Goal: Task Accomplishment & Management: Use online tool/utility

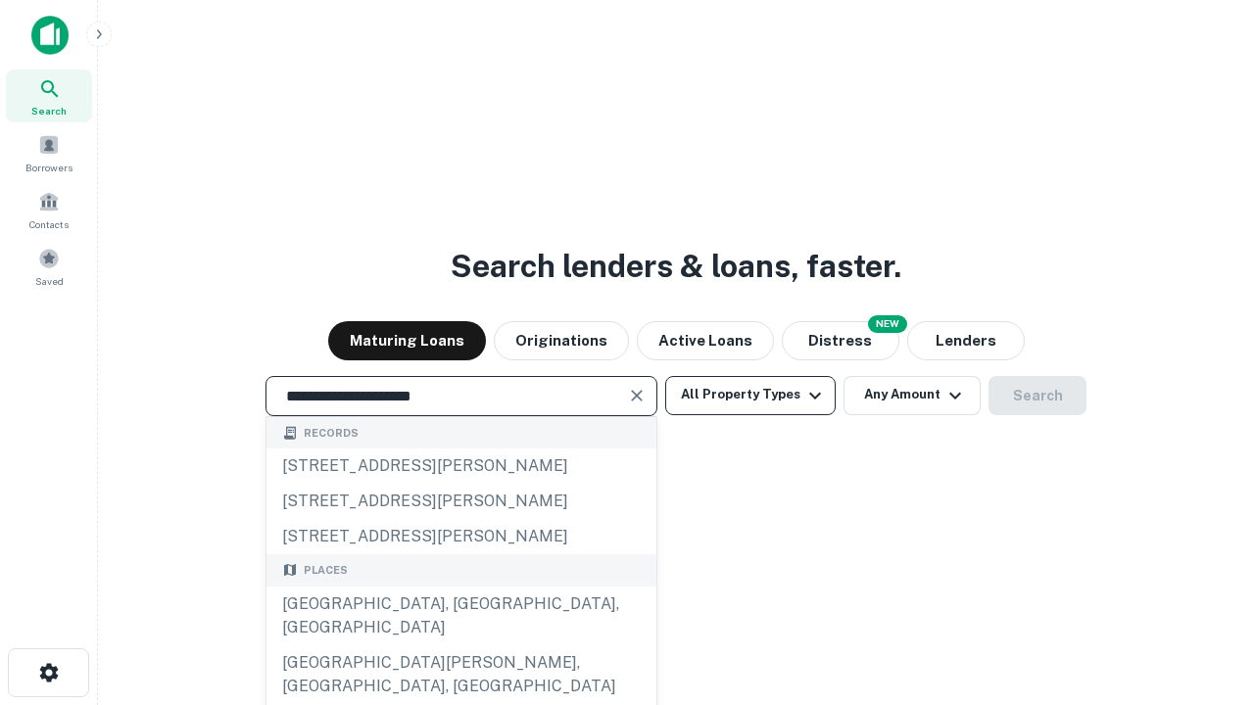
click at [750, 395] on button "All Property Types" at bounding box center [750, 395] width 170 height 39
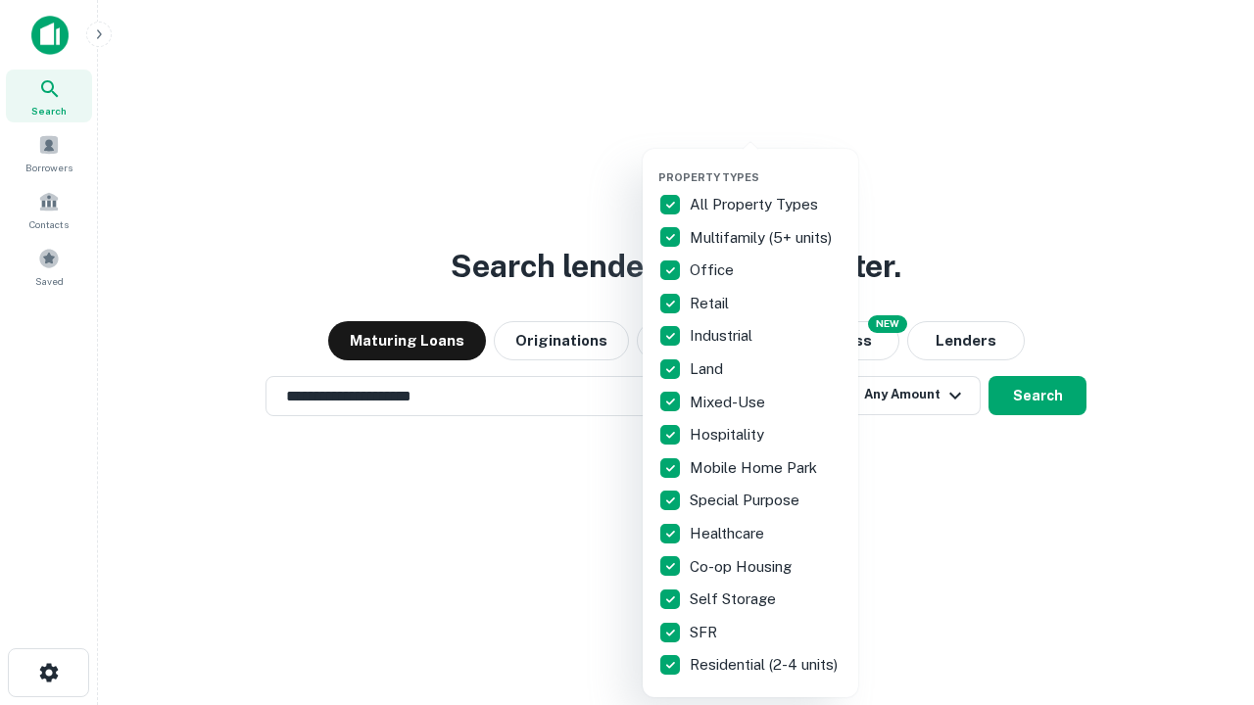
type input "**********"
click at [766, 165] on button "button" at bounding box center [765, 165] width 215 height 1
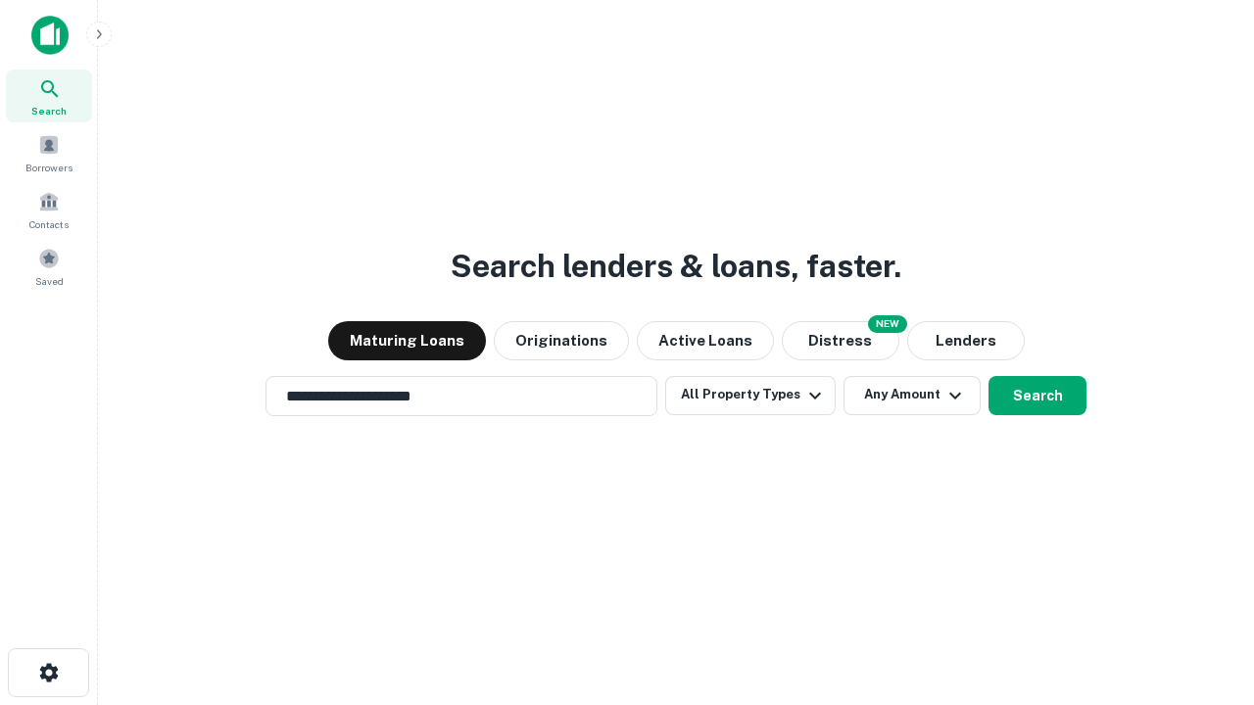
scroll to position [30, 0]
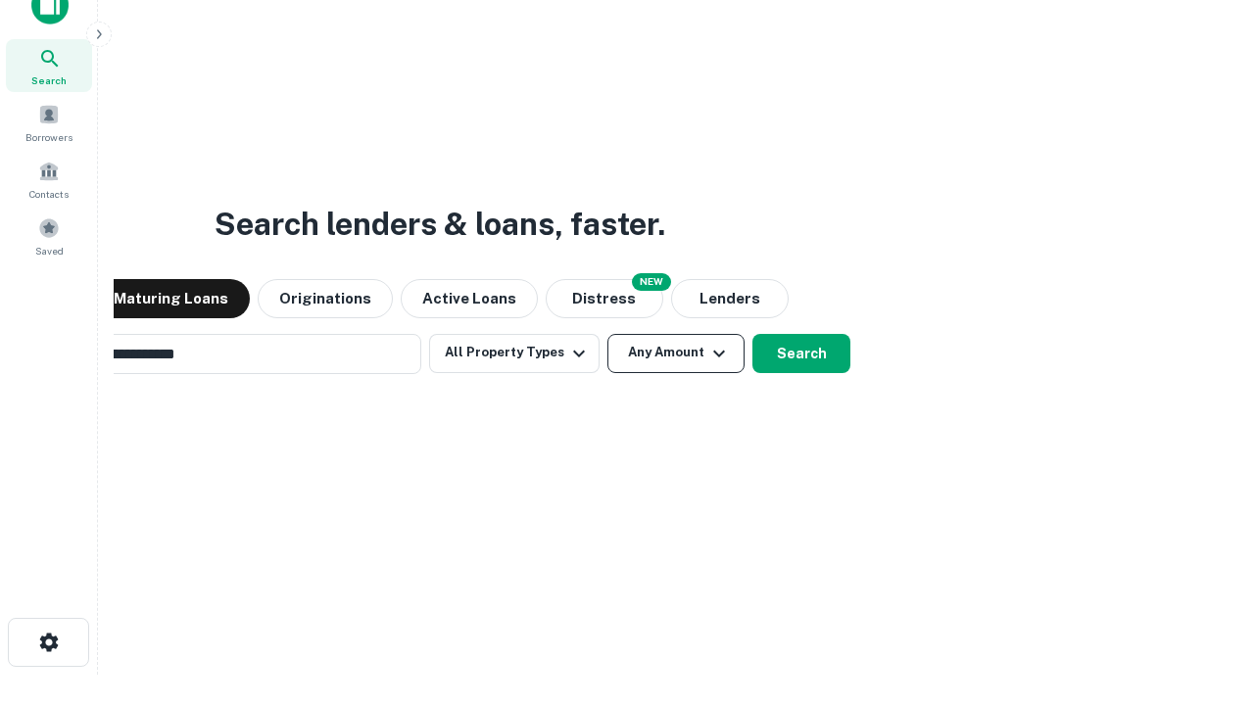
click at [607, 334] on button "Any Amount" at bounding box center [675, 353] width 137 height 39
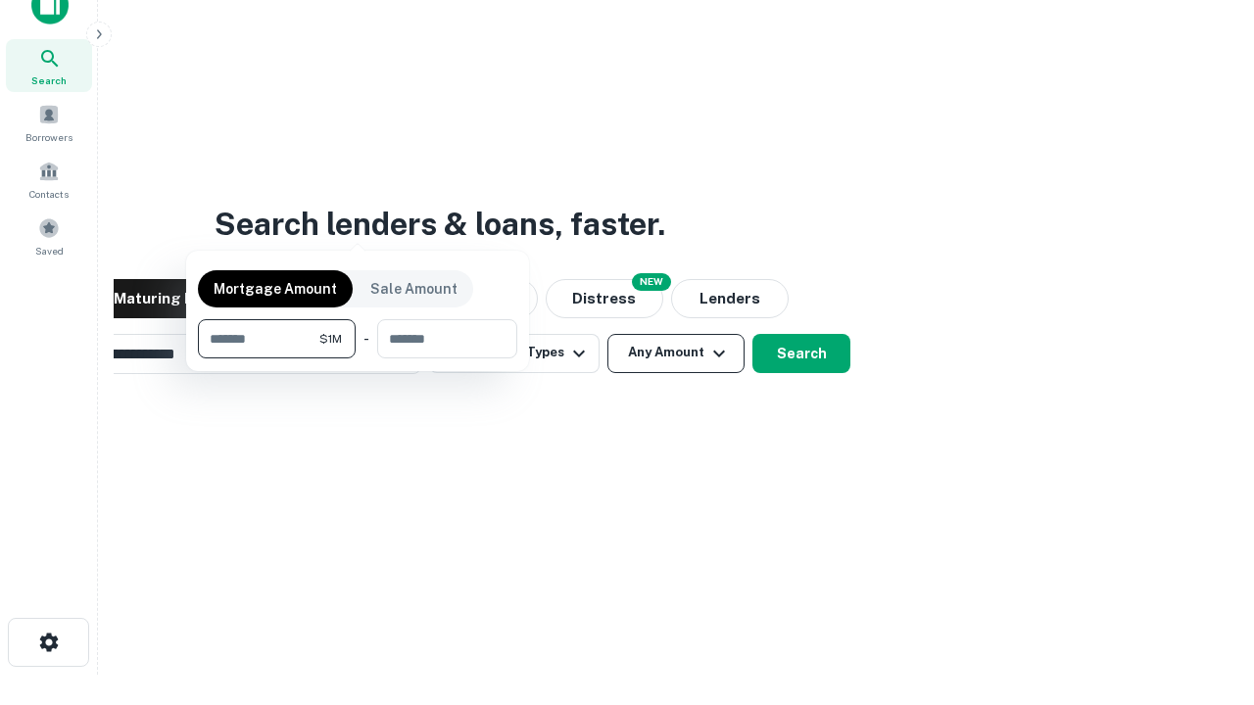
scroll to position [31, 0]
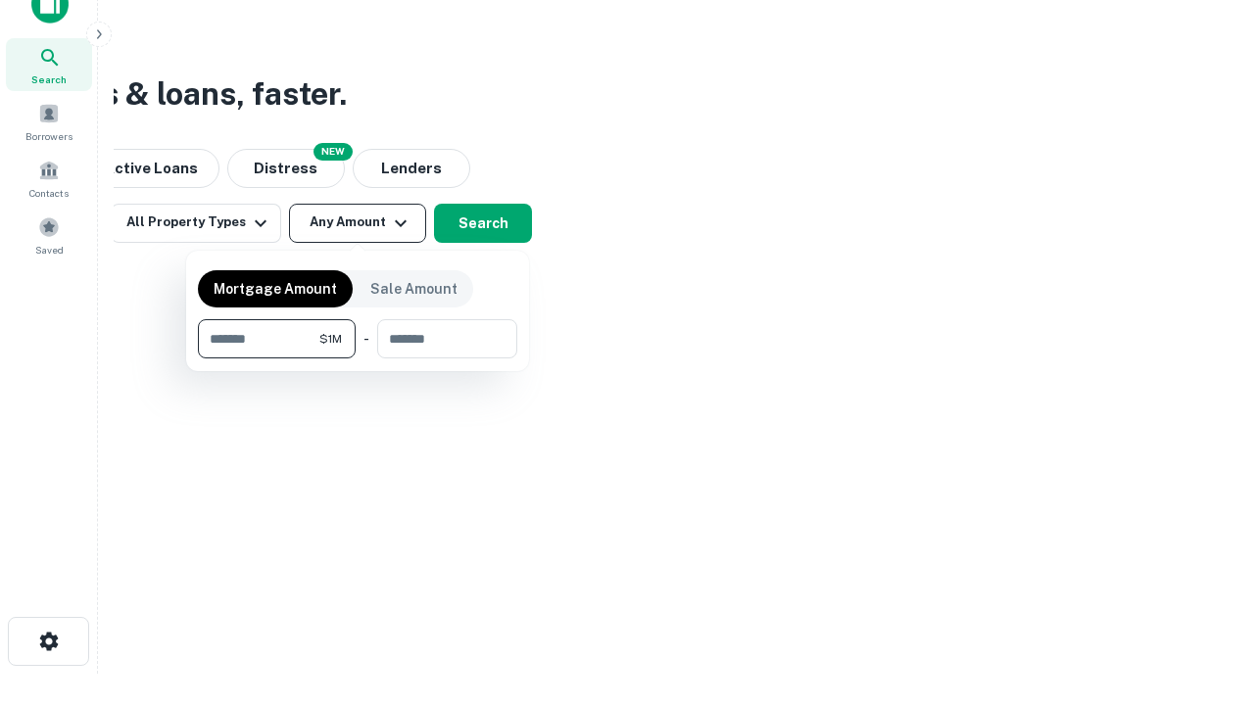
type input "*******"
click at [357, 358] on button "button" at bounding box center [357, 358] width 319 height 1
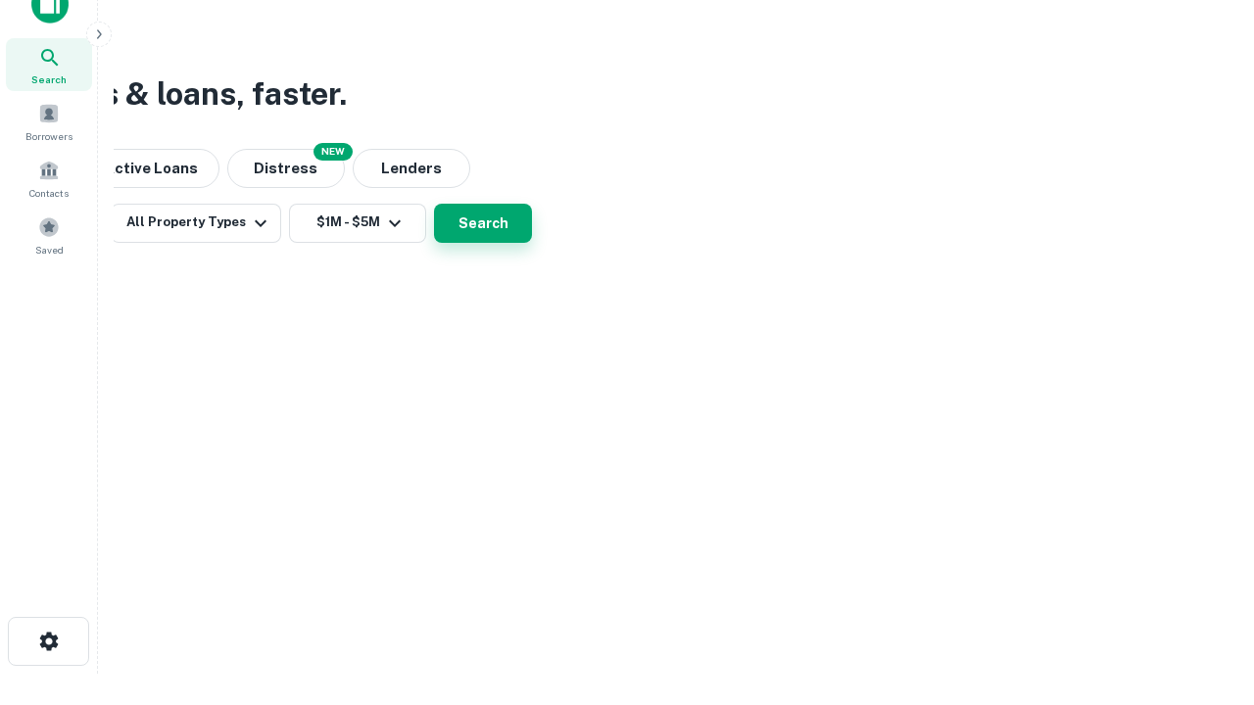
click at [532, 243] on button "Search" at bounding box center [483, 223] width 98 height 39
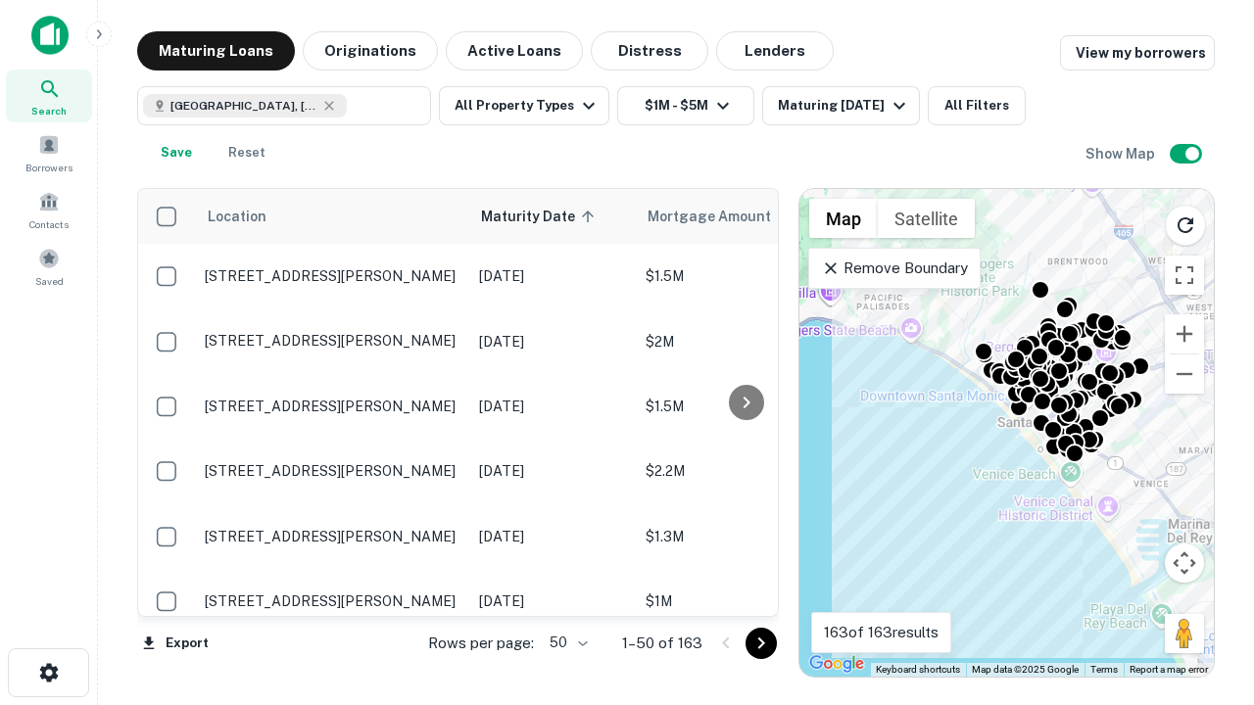
click at [565, 642] on body "Search Borrowers Contacts Saved Maturing Loans Originations Active Loans Distre…" at bounding box center [627, 352] width 1254 height 705
click at [566, 593] on li "25" at bounding box center [566, 593] width 57 height 35
